Goal: Find specific page/section: Find specific page/section

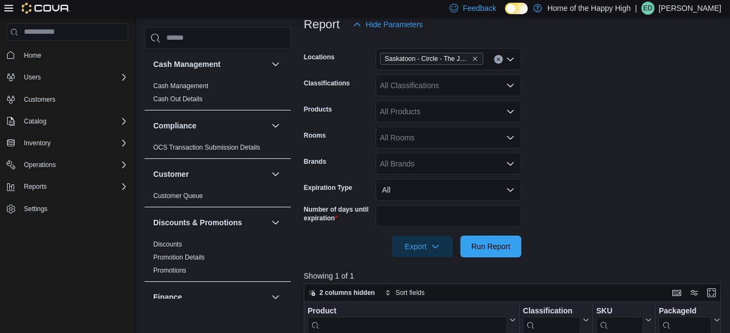
scroll to position [282, 0]
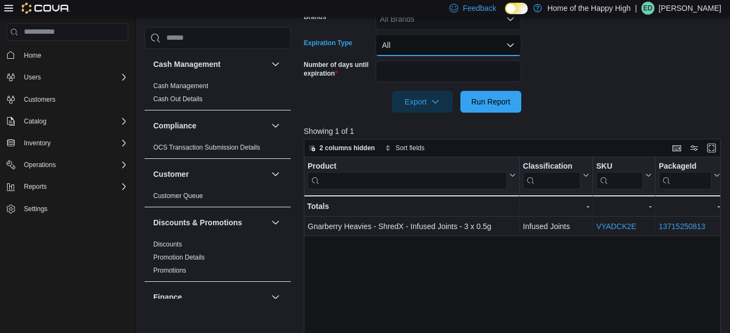
click at [507, 39] on button "All" at bounding box center [449, 45] width 146 height 22
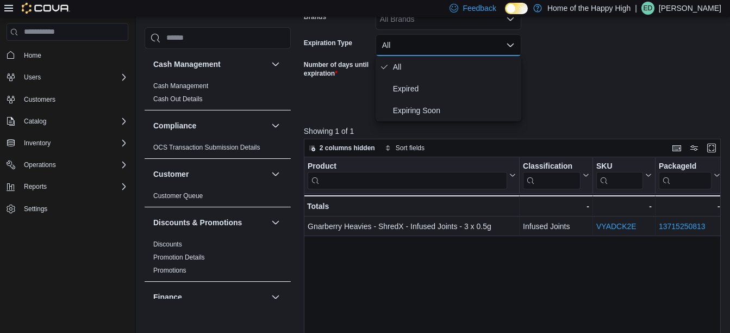
click at [546, 52] on form "Locations [GEOGRAPHIC_DATA] - Circle - The Joint Classifications All Classifica…" at bounding box center [514, 2] width 421 height 222
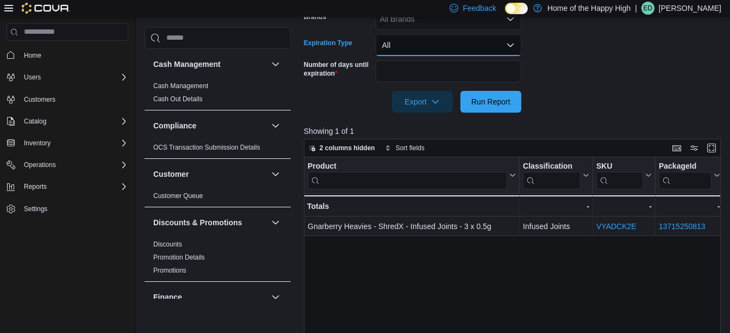
click at [501, 46] on button "All" at bounding box center [449, 45] width 146 height 22
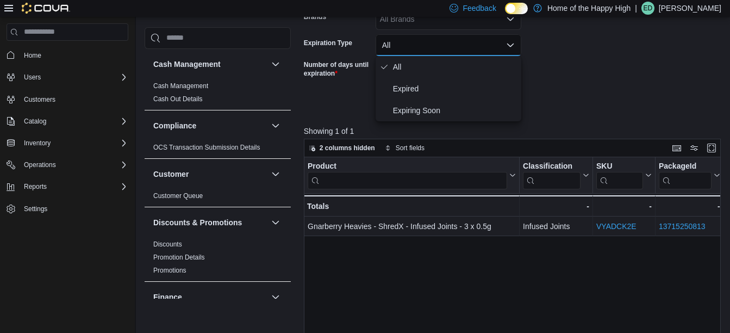
click at [581, 33] on form "Locations [GEOGRAPHIC_DATA] - Circle - The Joint Classifications All Classifica…" at bounding box center [514, 2] width 421 height 222
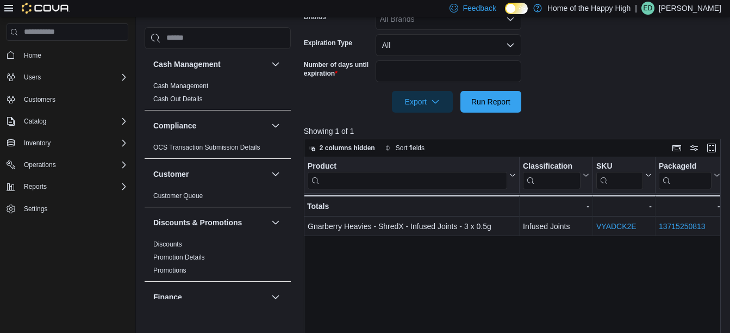
click at [691, 43] on form "Locations [GEOGRAPHIC_DATA] - Circle - The Joint Classifications All Classifica…" at bounding box center [514, 2] width 421 height 222
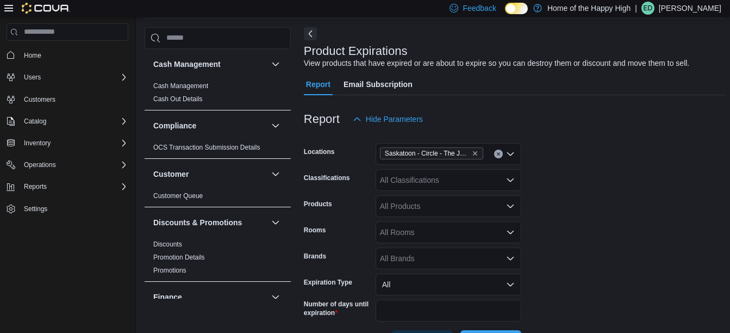
scroll to position [0, 0]
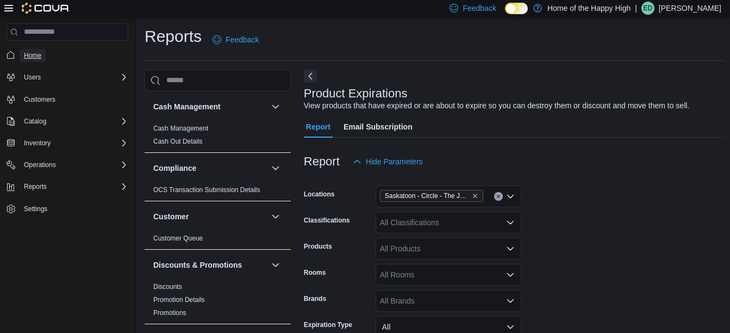
click at [33, 52] on span "Home" at bounding box center [32, 55] width 17 height 9
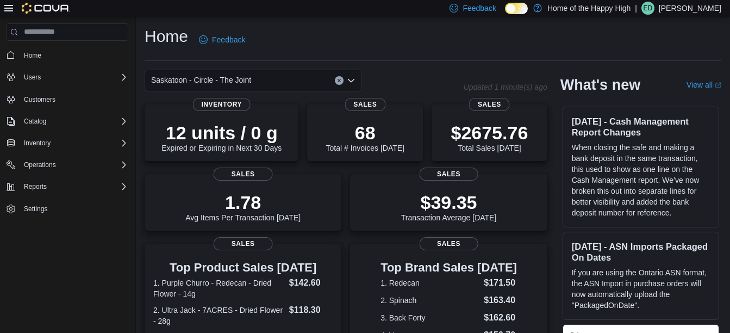
click at [358, 46] on div "Home Feedback" at bounding box center [433, 40] width 577 height 28
